Goal: Find specific page/section: Find specific page/section

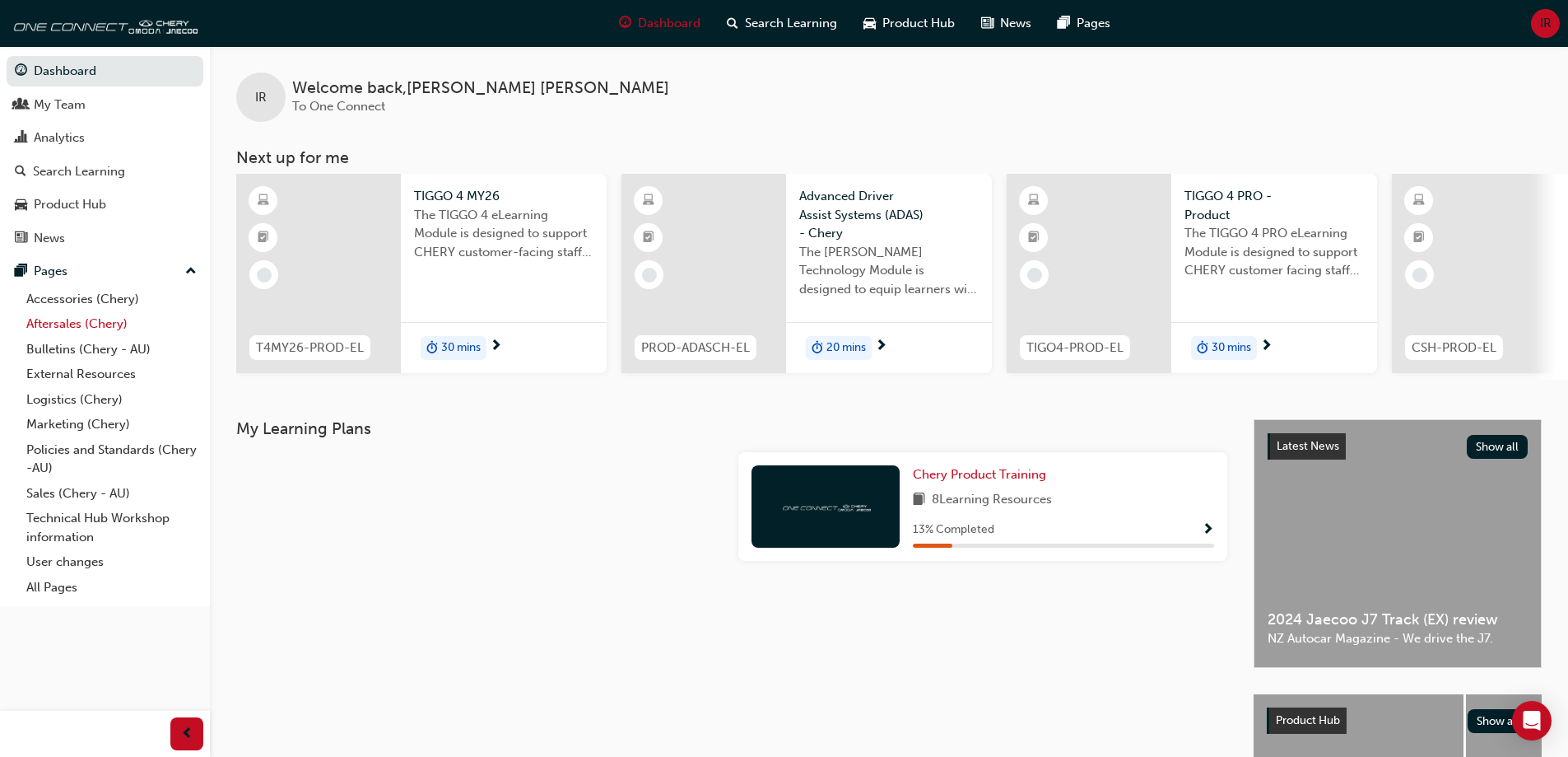
click at [71, 326] on link "Aftersales (Chery)" at bounding box center [111, 324] width 183 height 26
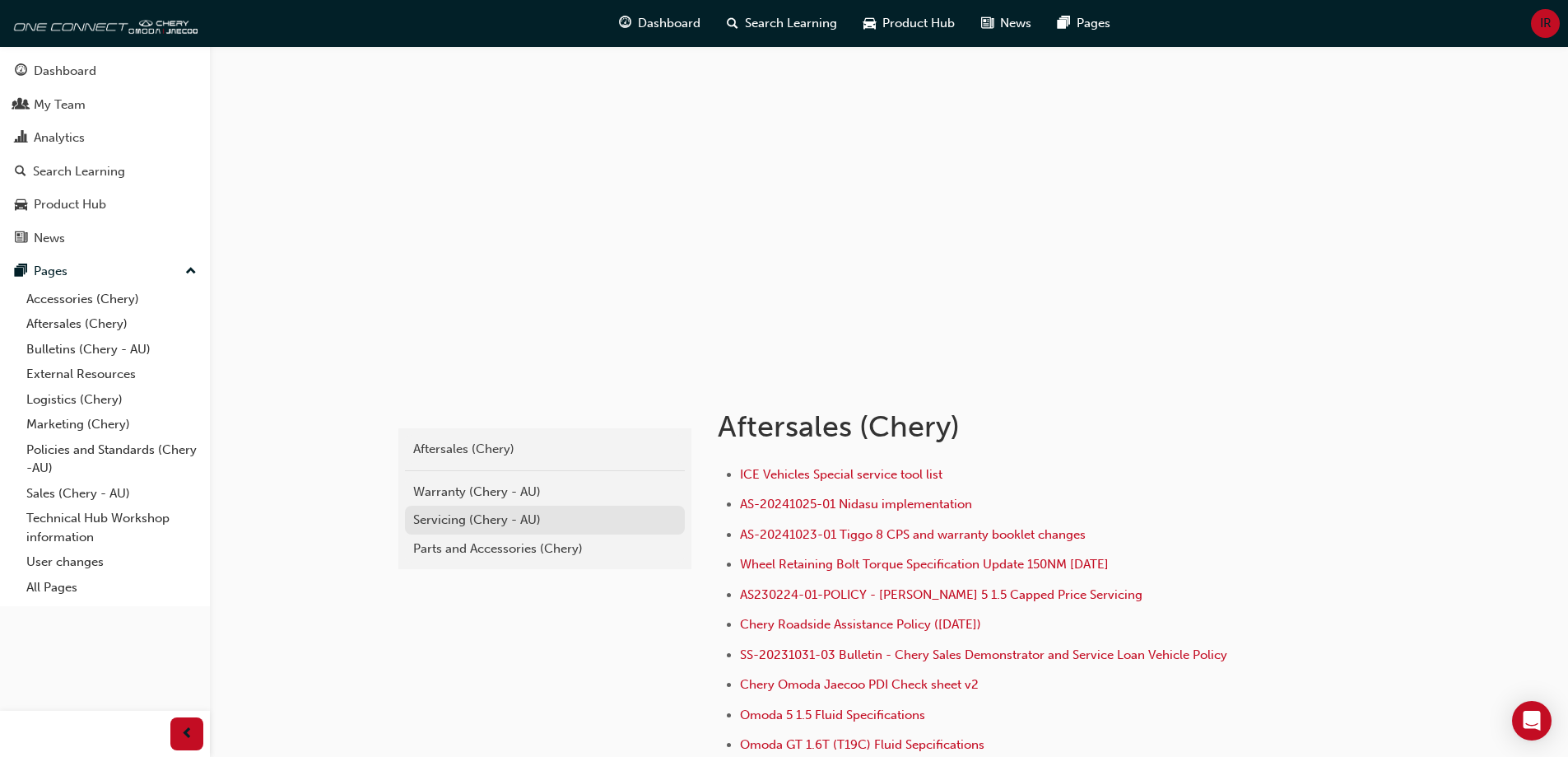
click at [513, 514] on div "Servicing (Chery - AU)" at bounding box center [544, 520] width 264 height 19
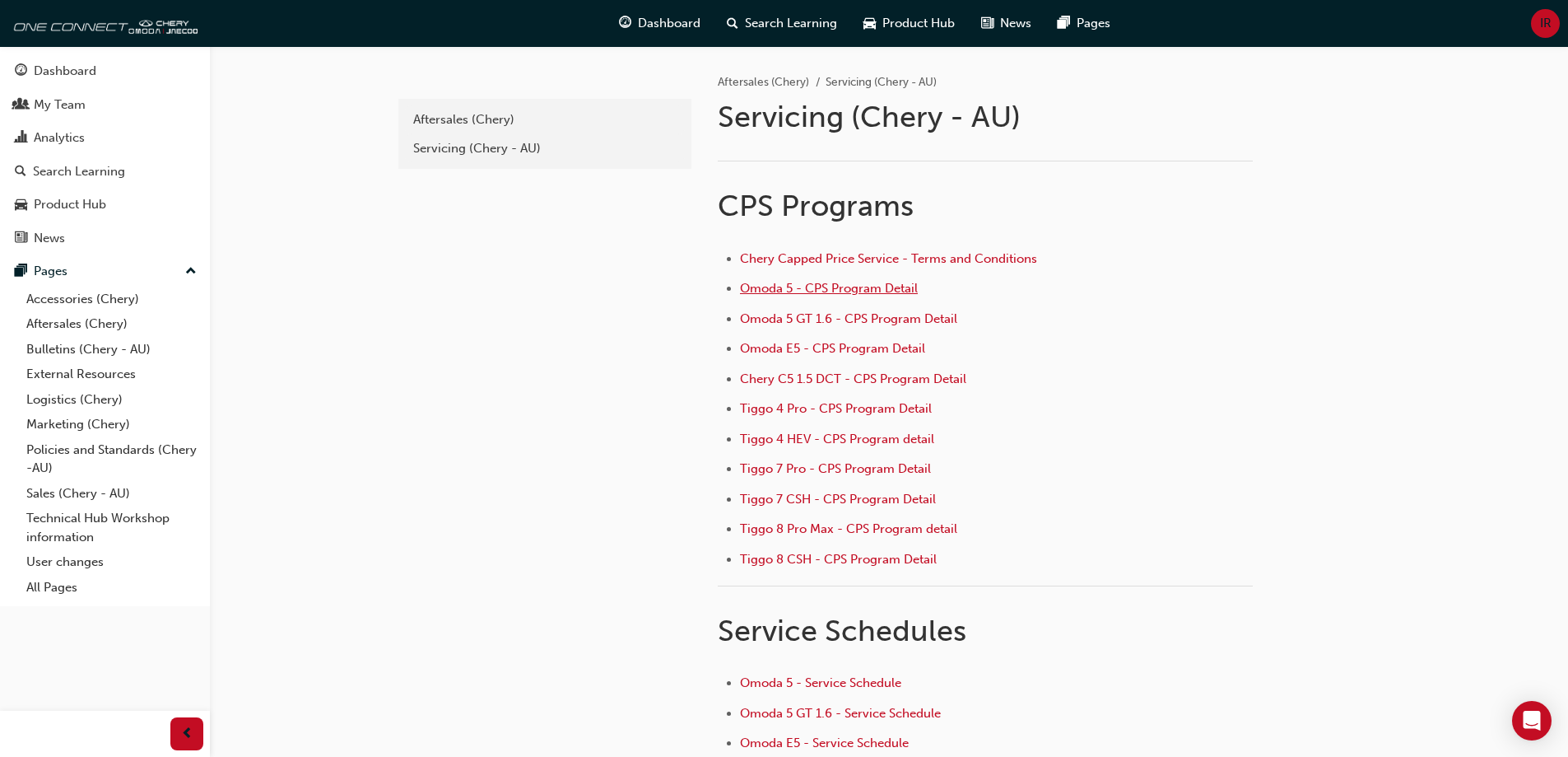
click at [841, 286] on span "Omoda 5 - CPS Program Detail" at bounding box center [829, 288] width 177 height 15
